Goal: Information Seeking & Learning: Stay updated

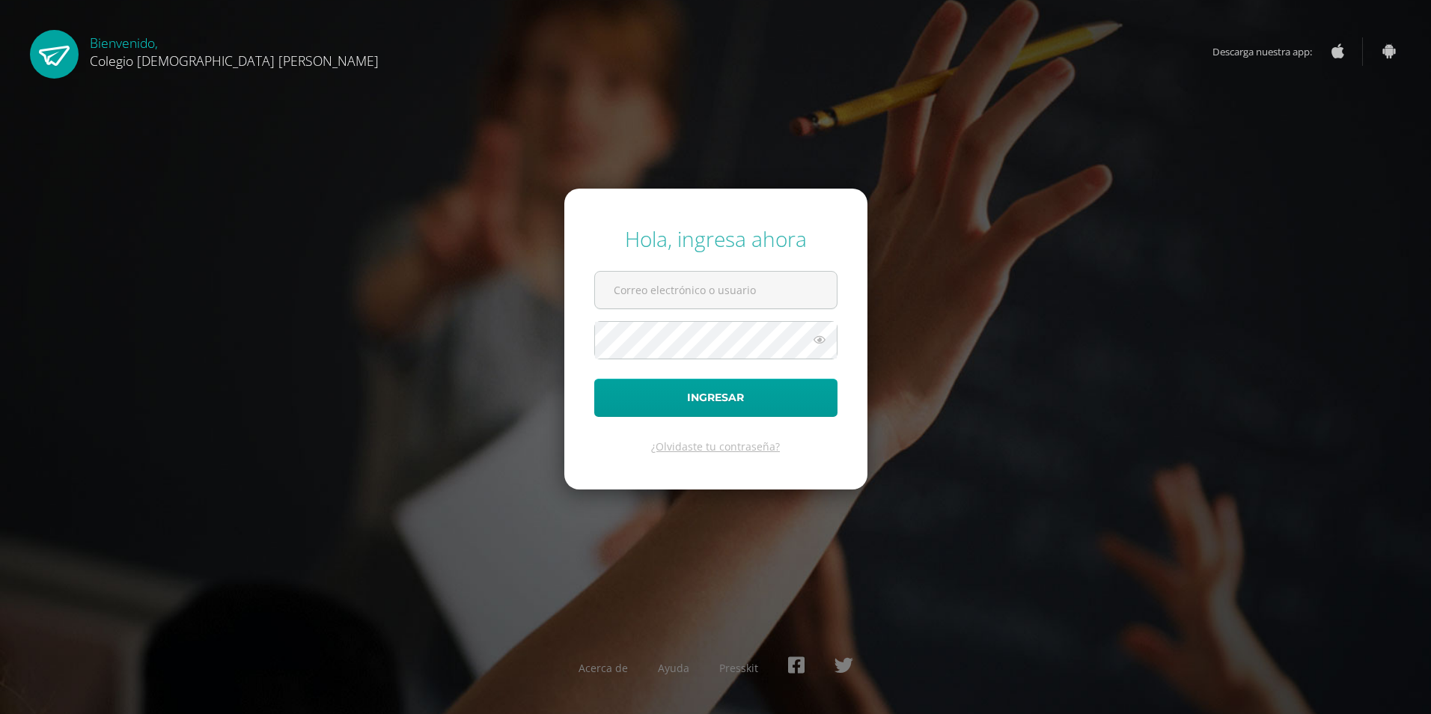
click at [751, 263] on form "Hola, ingresa ahora Ingresar ¿Olvidaste tu contraseña?" at bounding box center [715, 339] width 303 height 301
click at [740, 273] on input "text" at bounding box center [716, 290] width 242 height 37
type input "[EMAIL_ADDRESS][DOMAIN_NAME]"
click at [691, 314] on form "Hola, ingresa ahora [EMAIL_ADDRESS][DOMAIN_NAME] Ingresar ¿Olvidaste tu contras…" at bounding box center [715, 339] width 303 height 301
click at [690, 317] on form "Hola, ingresa ahora [EMAIL_ADDRESS][DOMAIN_NAME] Ingresar ¿Olvidaste tu contras…" at bounding box center [715, 339] width 303 height 301
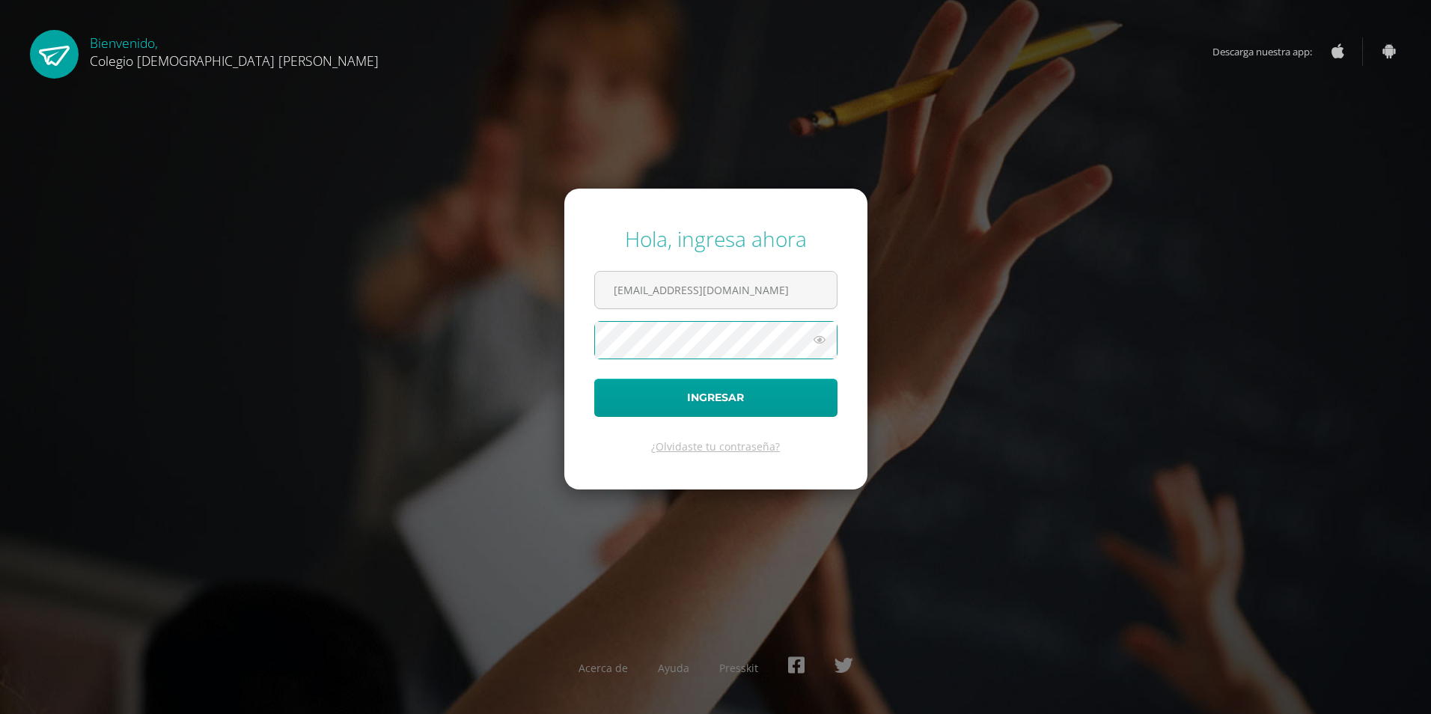
click at [594, 379] on button "Ingresar" at bounding box center [715, 398] width 243 height 38
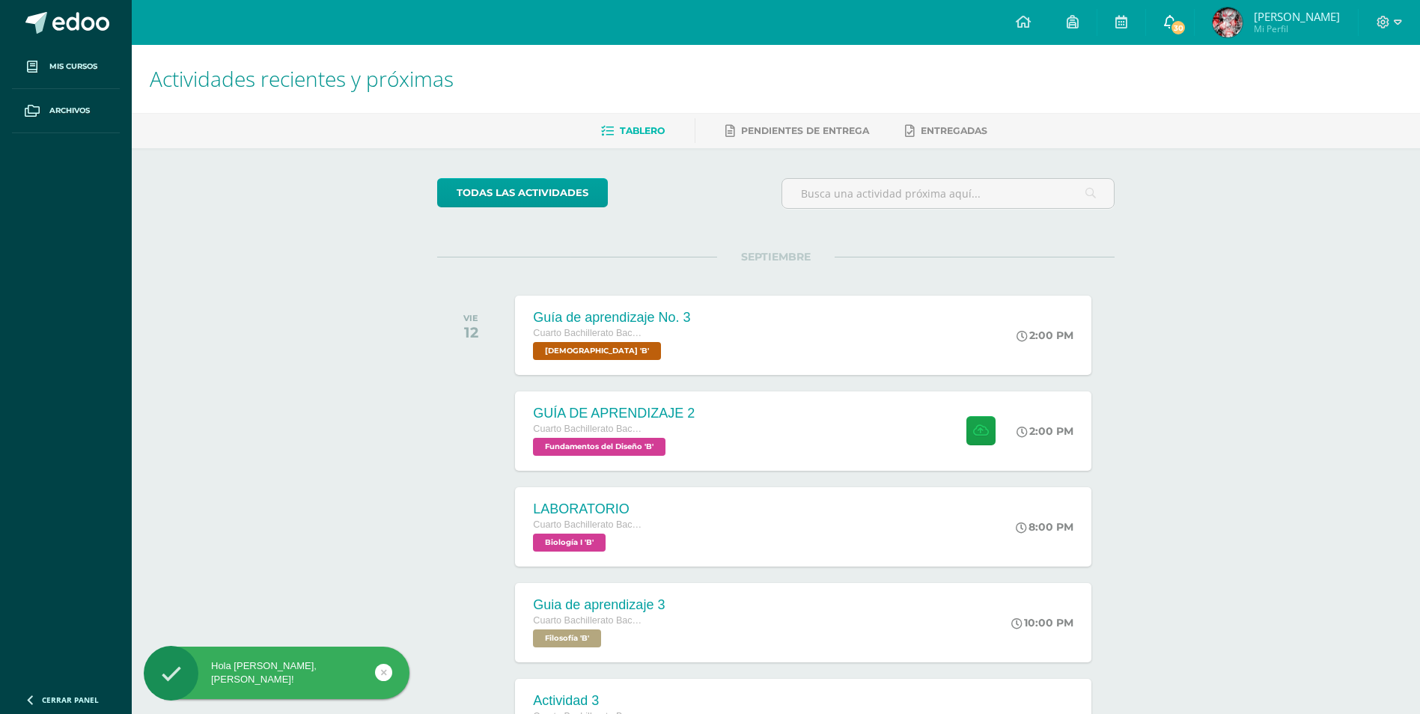
click at [1158, 22] on link "30" at bounding box center [1170, 22] width 48 height 45
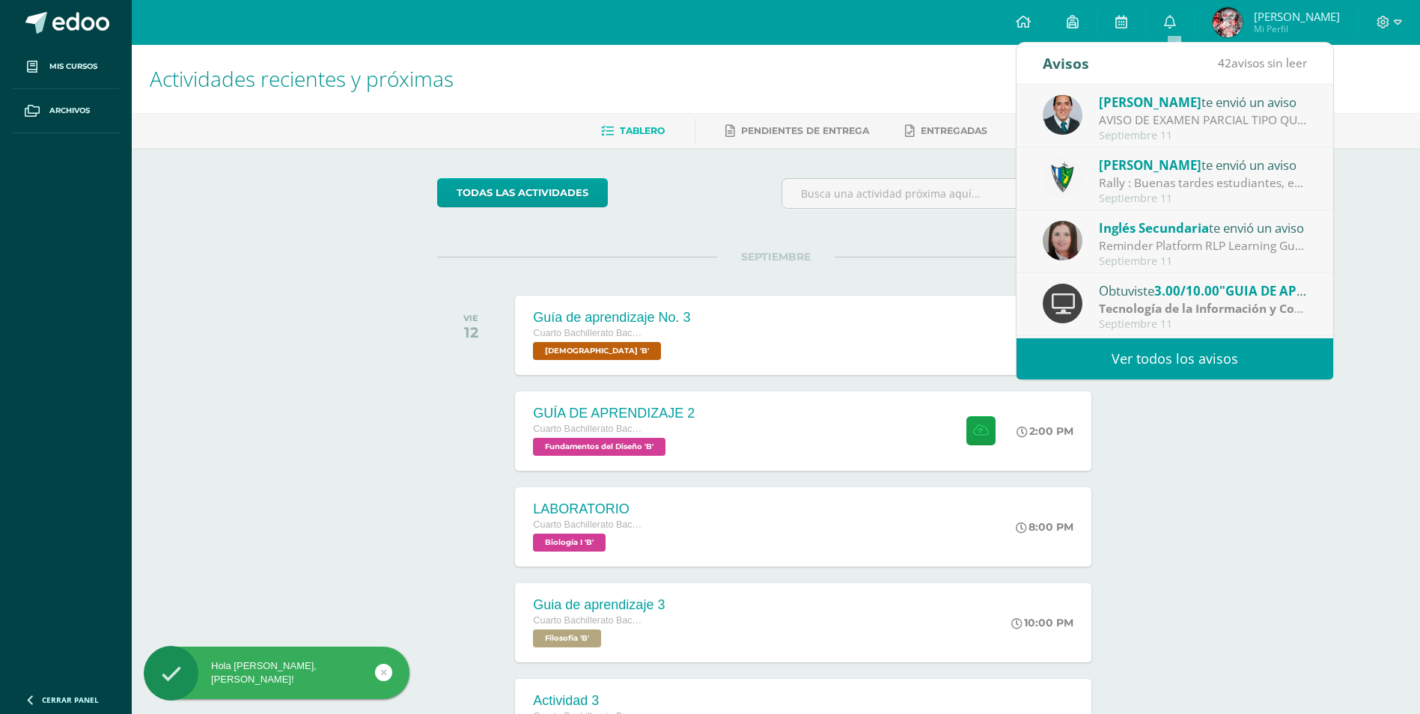
click at [1137, 133] on div "Septiembre 11" at bounding box center [1203, 135] width 208 height 13
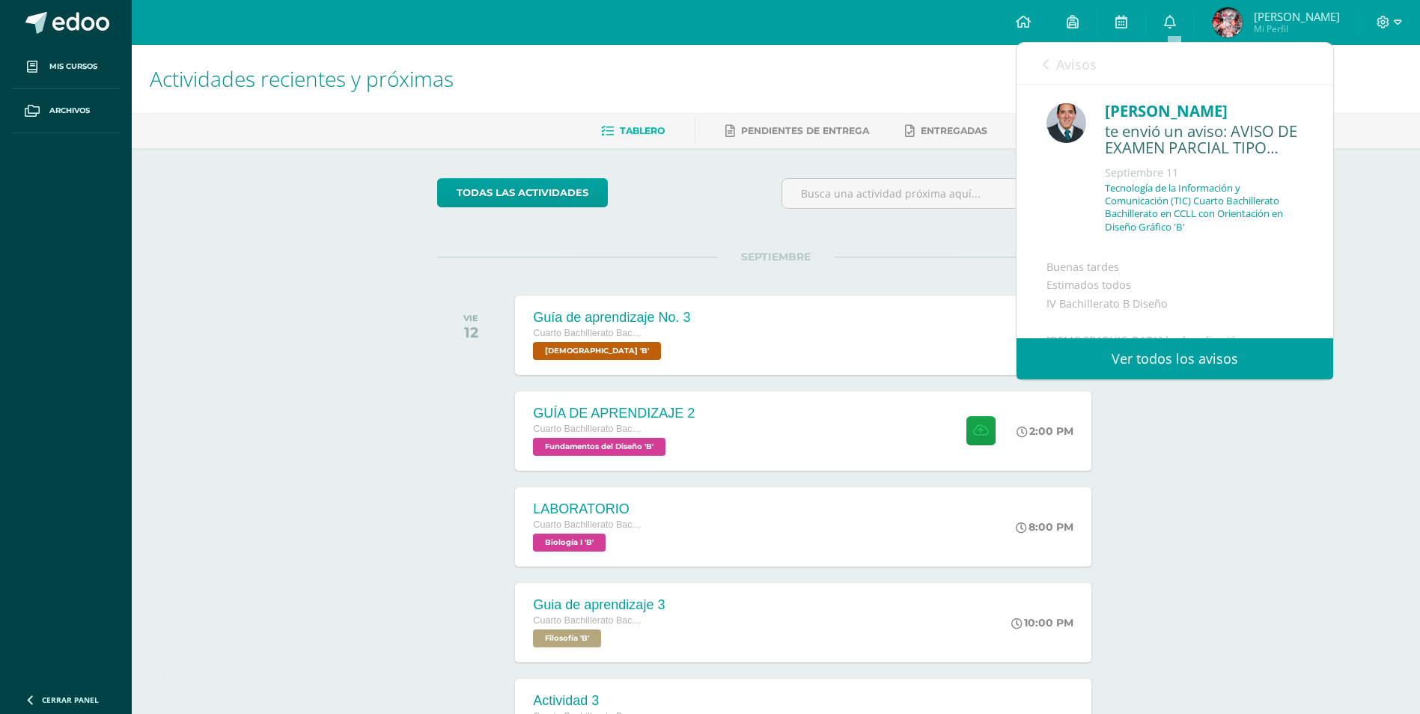
click at [1046, 65] on icon at bounding box center [1046, 64] width 6 height 12
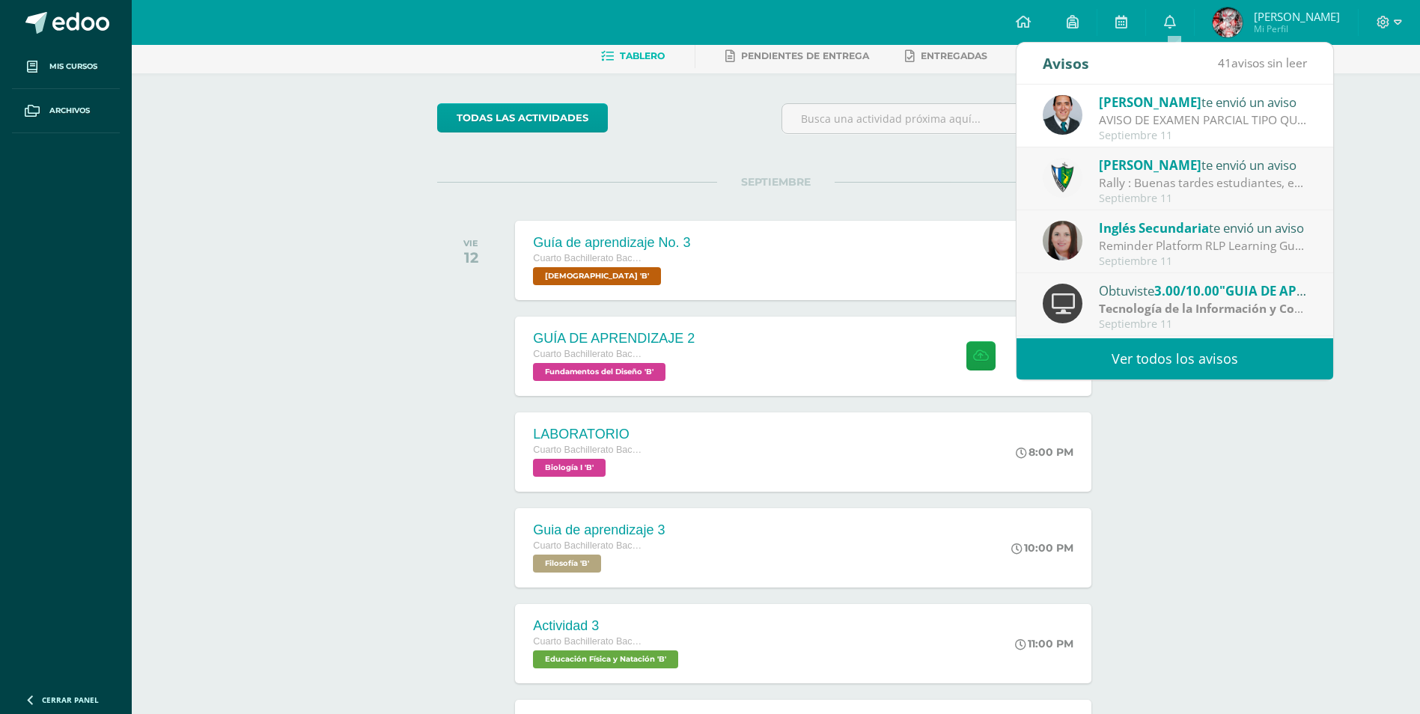
click at [1137, 126] on div "AVISO DE EXAMEN PARCIAL TIPO QUIZIZZ 12 DE SEPTIEMBRE 4TO B DISEÑO TICS: Buenas…" at bounding box center [1203, 120] width 208 height 17
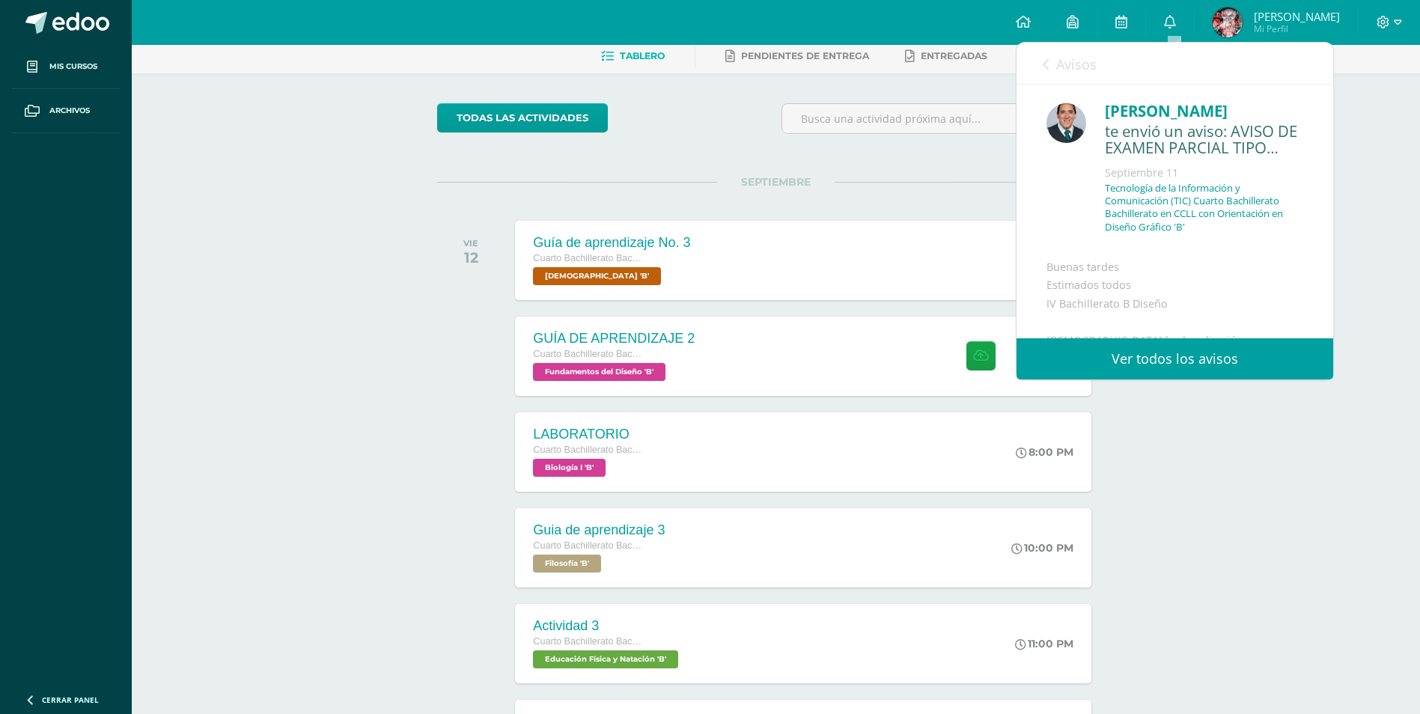
click at [1137, 126] on div "Victor Aquino te envió un aviso AVISO DE EXAMEN PARCIAL TIPO QUIZIZZ 12 DE SEPT…" at bounding box center [1016, 212] width 633 height 254
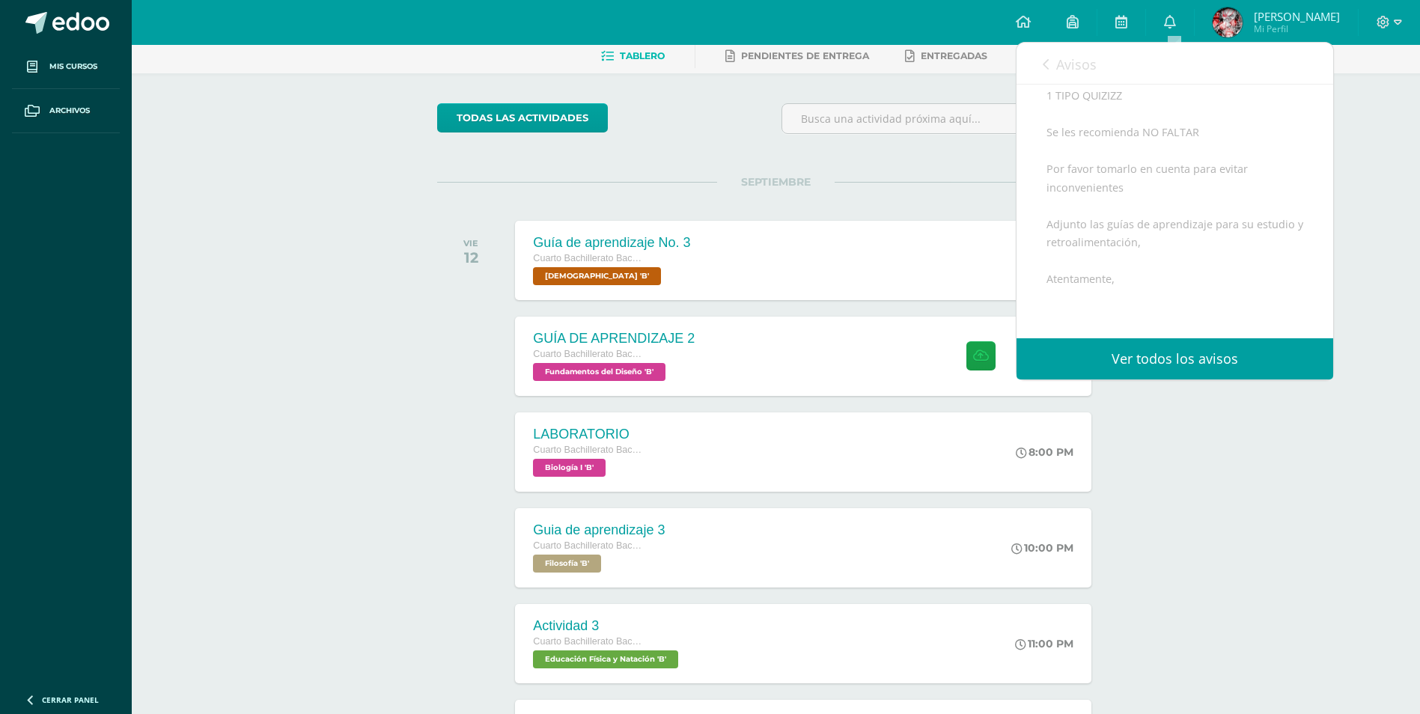
scroll to position [449, 0]
click at [1167, 314] on span "Archivo Adjunto" at bounding box center [1136, 300] width 103 height 28
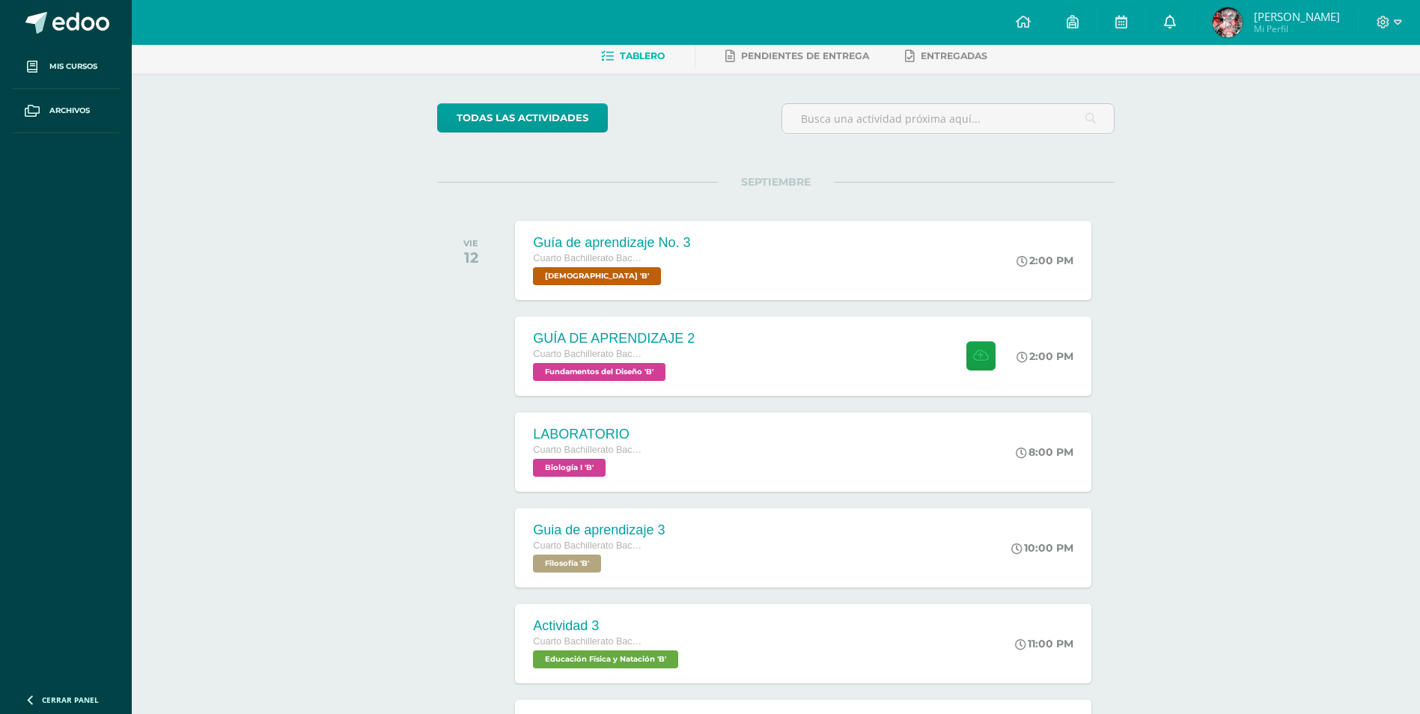
click at [1176, 19] on icon at bounding box center [1170, 21] width 12 height 13
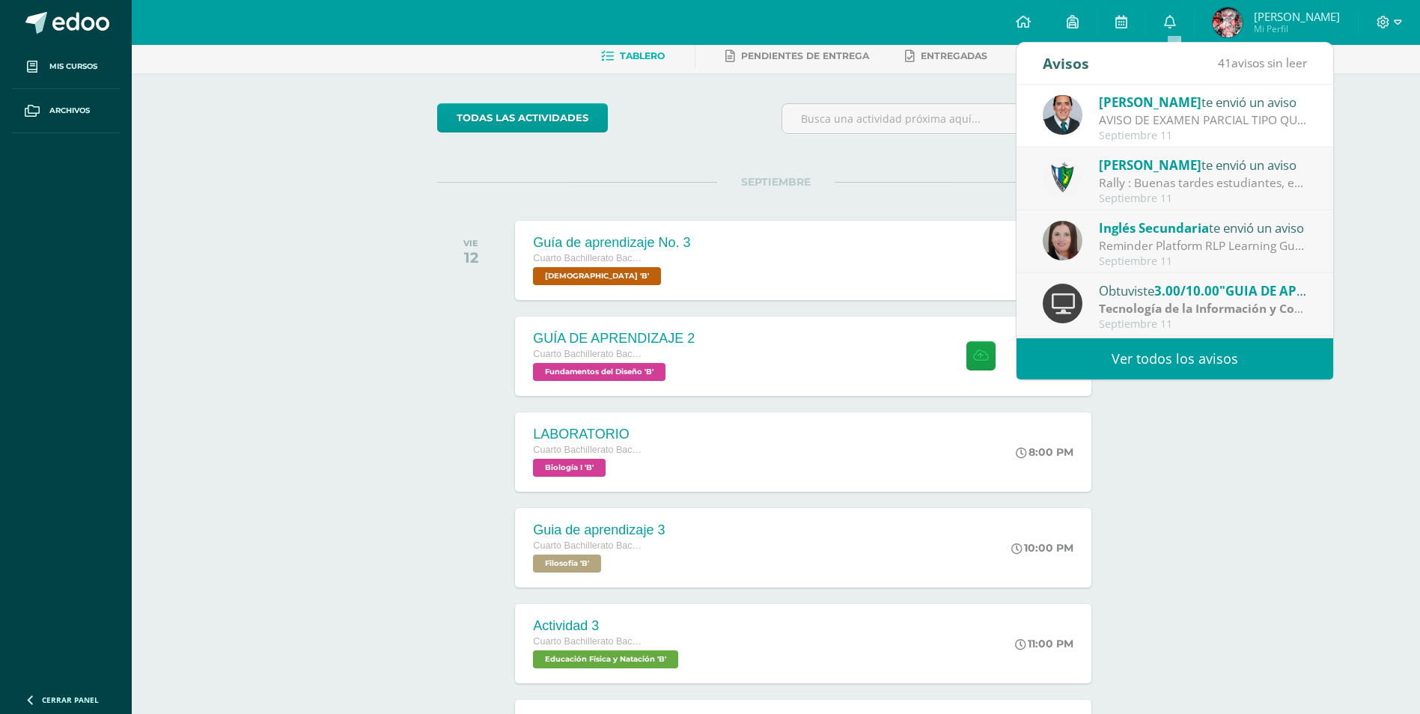
click at [1213, 109] on div "Victor Aquino te envió un aviso" at bounding box center [1203, 101] width 208 height 19
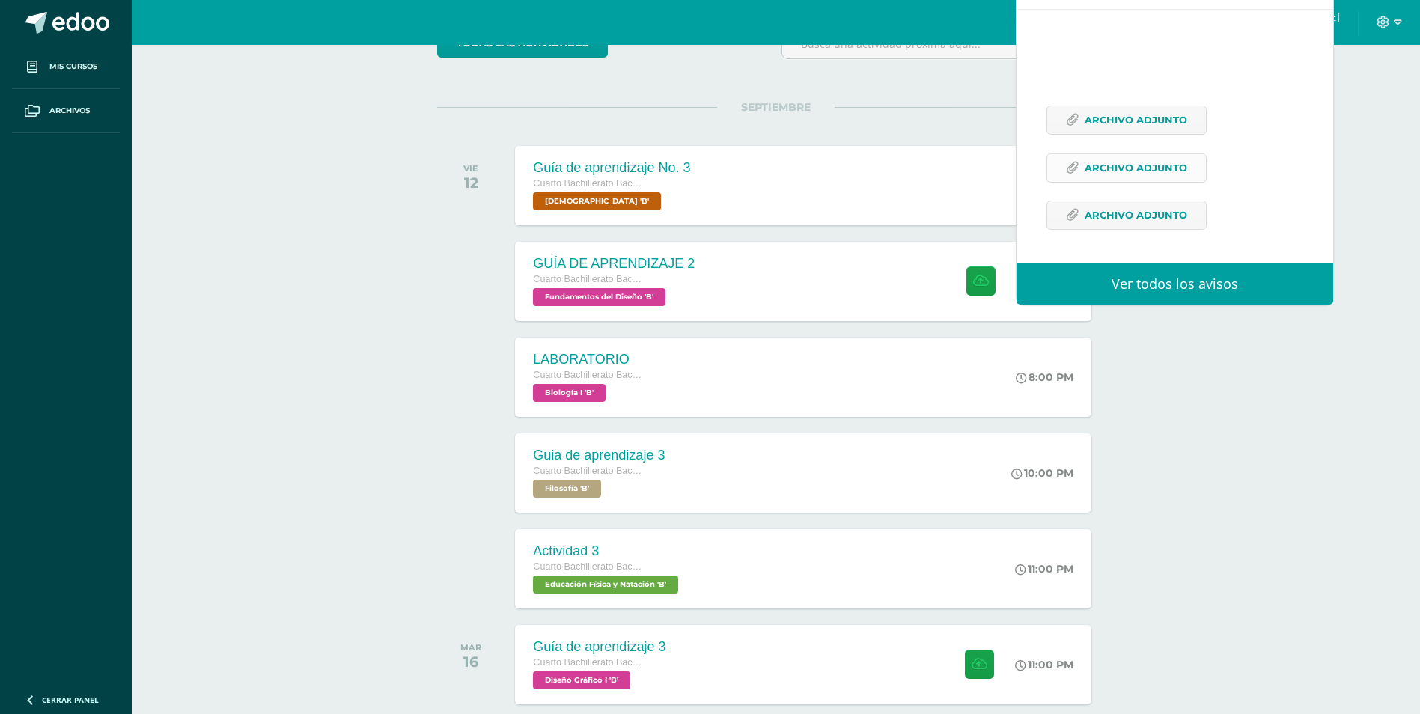
scroll to position [225, 0]
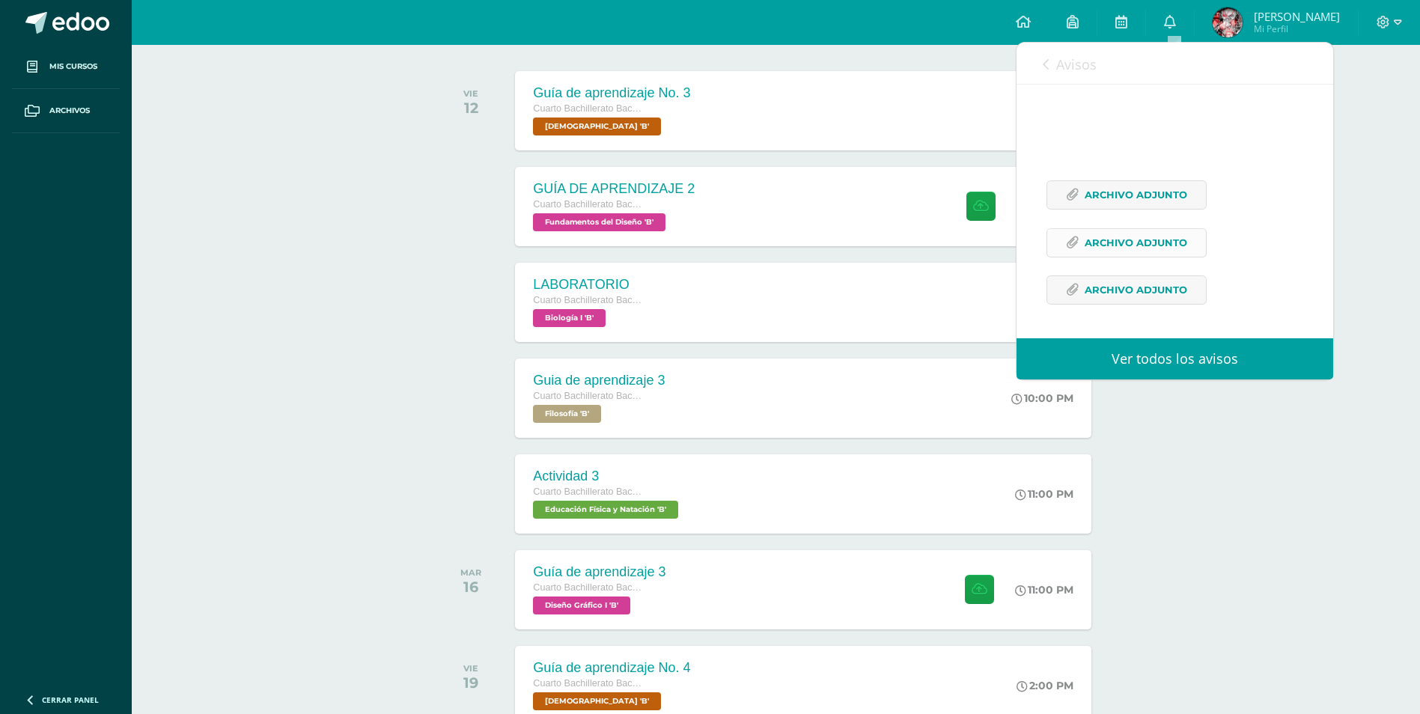
click at [1134, 246] on span "Archivo Adjunto" at bounding box center [1136, 243] width 103 height 28
click at [1109, 277] on span "Archivo Adjunto" at bounding box center [1136, 290] width 103 height 28
